Goal: Ask a question

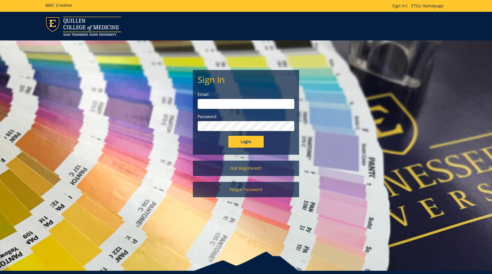
type input "[EMAIL_ADDRESS][DOMAIN_NAME]"
click at [247, 142] on input "Login" at bounding box center [245, 142] width 35 height 12
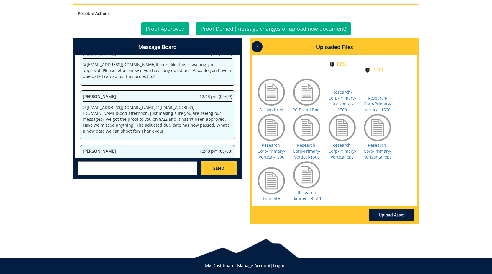
scroll to position [268, 0]
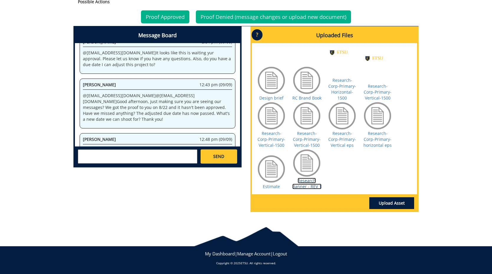
click at [308, 183] on link "Research Banner - REV 1" at bounding box center [307, 184] width 29 height 12
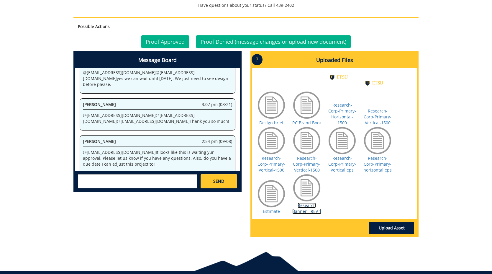
scroll to position [372, 0]
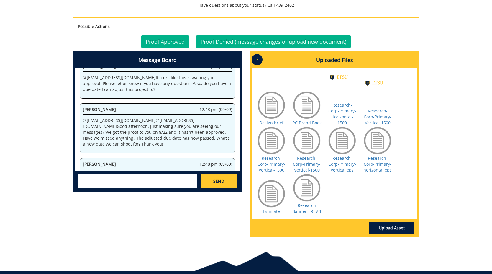
click at [106, 178] on textarea at bounding box center [138, 181] width 120 height 14
type textarea "Where is the proof?"
click at [217, 182] on span "SEND" at bounding box center [218, 181] width 11 height 6
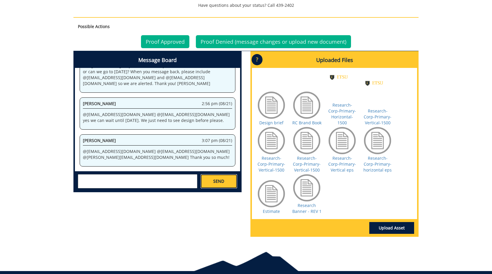
scroll to position [5421, 0]
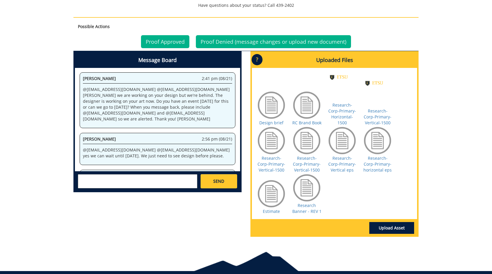
click at [144, 185] on textarea at bounding box center [138, 181] width 120 height 14
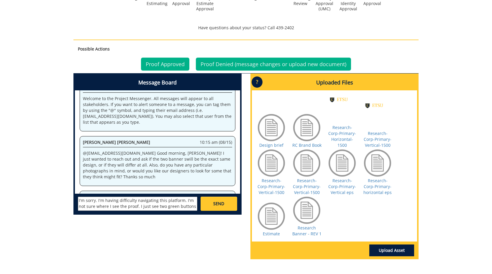
scroll to position [5, 0]
type textarea "I'm sorry. I'm having difficulty navigating this platform. I'm not sure where I…"
click at [206, 201] on link "SEND" at bounding box center [219, 204] width 37 height 14
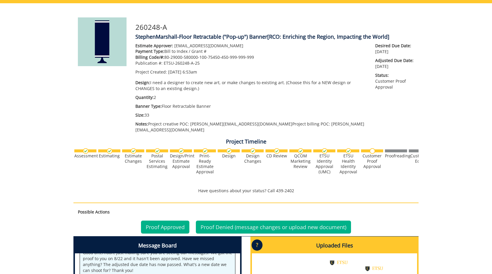
scroll to position [102559, 0]
